Goal: Transaction & Acquisition: Purchase product/service

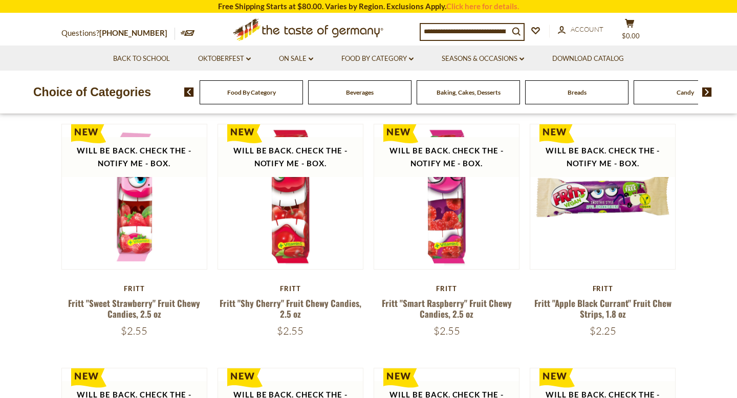
scroll to position [329, 0]
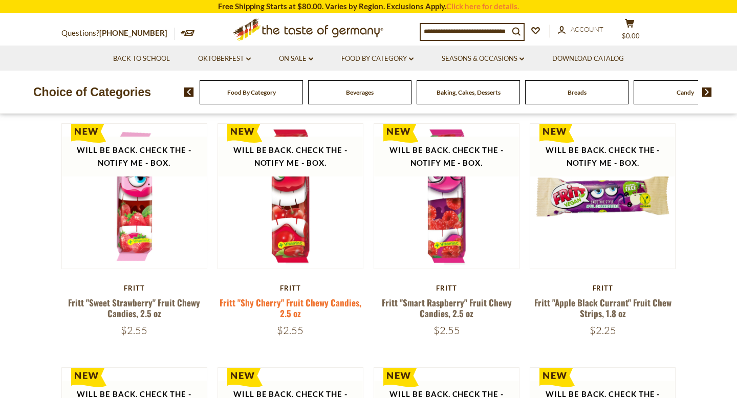
click at [265, 306] on link "Fritt "Shy Cherry" Fruit Chewy Candies, 2.5 oz" at bounding box center [290, 308] width 142 height 24
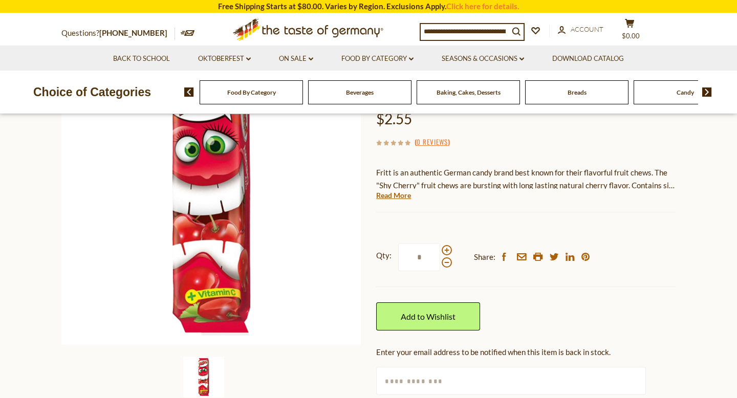
scroll to position [135, 0]
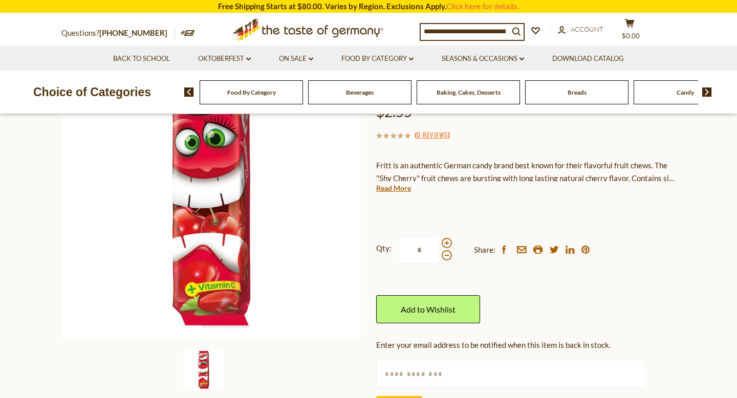
click at [398, 193] on div "Fritt Fritt "Shy Cherry" Fruit Chewy Candies, 2.5 oz $2.55 ( 0 Reviews ) Fritt …" at bounding box center [525, 234] width 299 height 393
click at [400, 190] on link "Read More" at bounding box center [393, 188] width 35 height 10
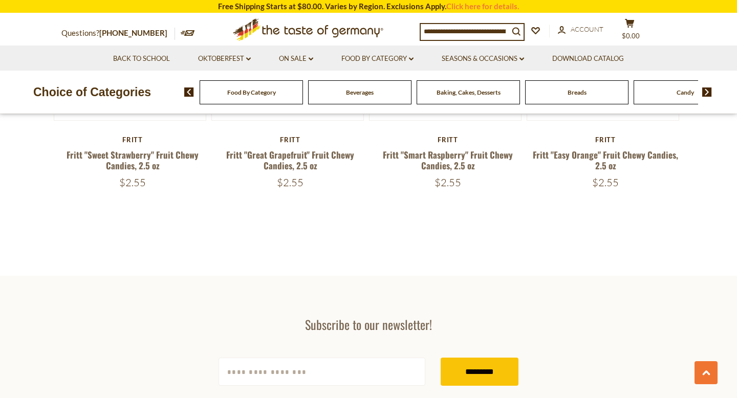
scroll to position [1628, 0]
